Goal: Information Seeking & Learning: Learn about a topic

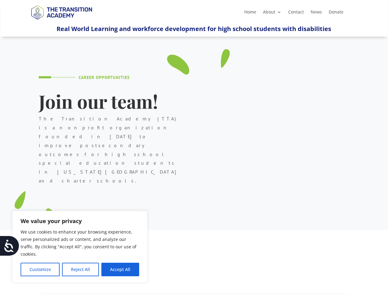
click at [194, 147] on div "Career Opportunities Join our team! The Transition Academy (TTA) is a nonprofit…" at bounding box center [194, 140] width 310 height 177
click at [40, 269] on button "Customize" at bounding box center [40, 269] width 39 height 14
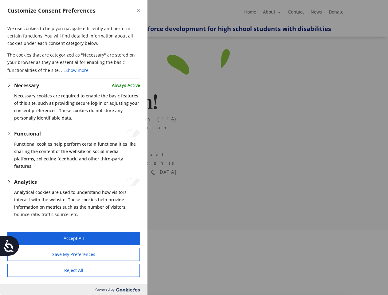
click at [80, 269] on div at bounding box center [194, 147] width 388 height 295
click at [120, 269] on button "Reject All" at bounding box center [73, 270] width 133 height 14
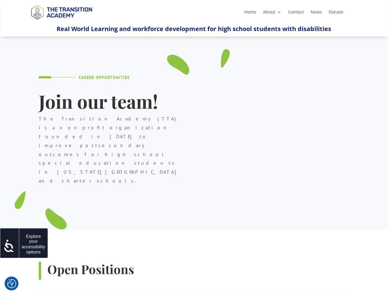
click at [10, 246] on icon at bounding box center [9, 245] width 12 height 12
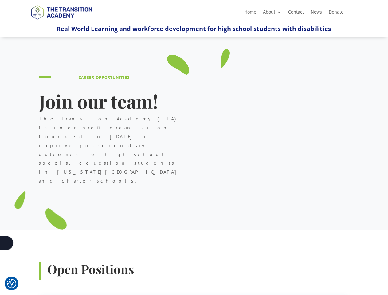
click at [194, 147] on div "Career Opportunities Join our team! The Transition Academy (TTA) is a nonprofit…" at bounding box center [194, 140] width 310 height 177
